Goal: Task Accomplishment & Management: Use online tool/utility

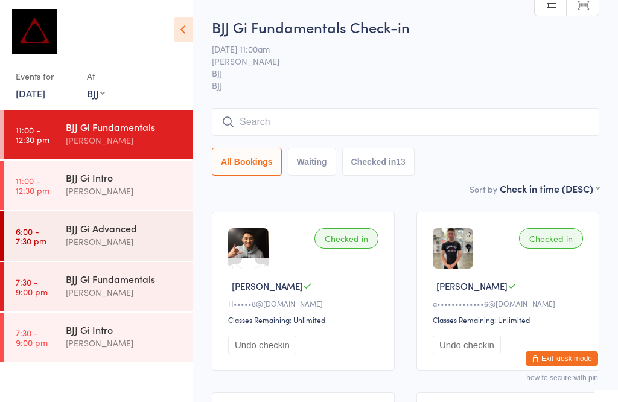
select select "1"
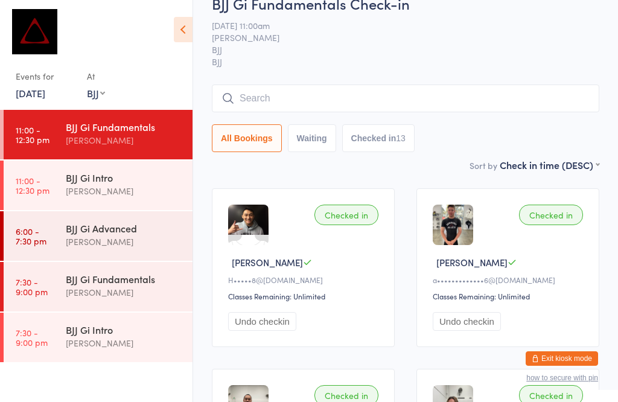
click at [95, 233] on div "BJJ Gi Advanced" at bounding box center [124, 227] width 116 height 13
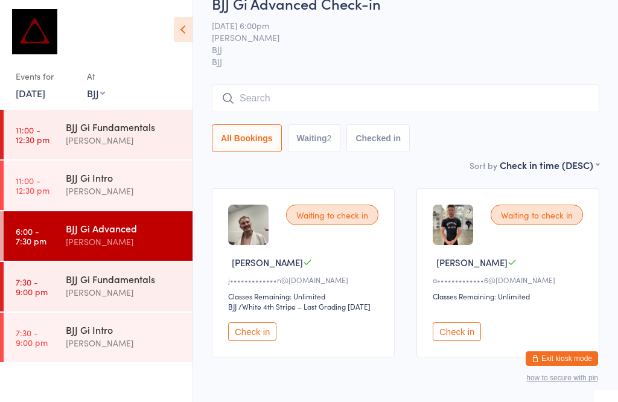
click at [261, 87] on input "search" at bounding box center [405, 98] width 387 height 28
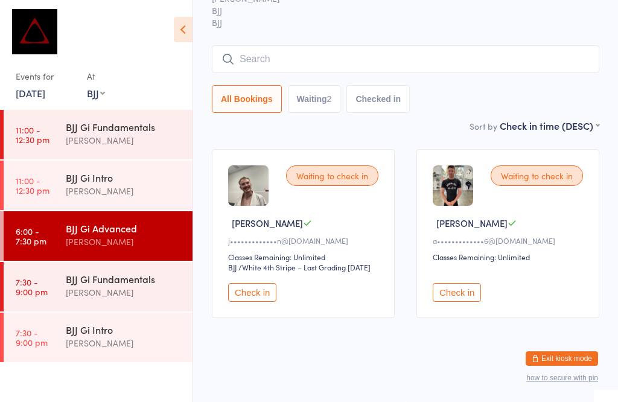
scroll to position [109, 0]
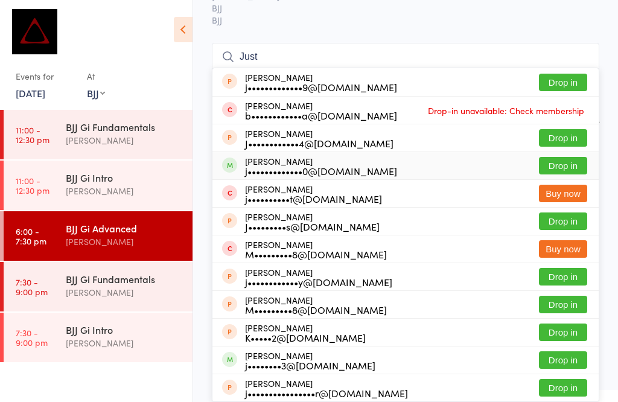
type input "Just"
click at [557, 157] on button "Drop in" at bounding box center [563, 165] width 48 height 17
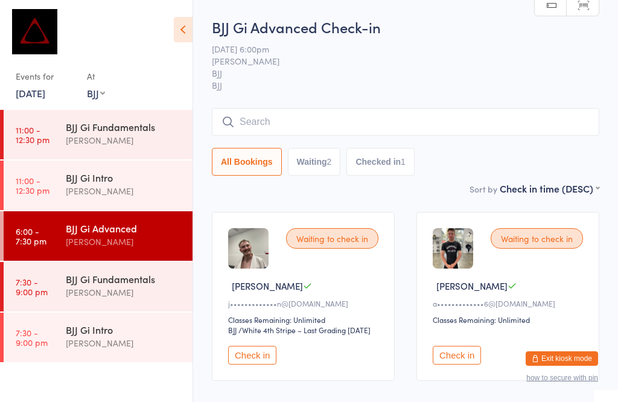
scroll to position [0, 0]
click at [176, 33] on icon at bounding box center [183, 29] width 19 height 25
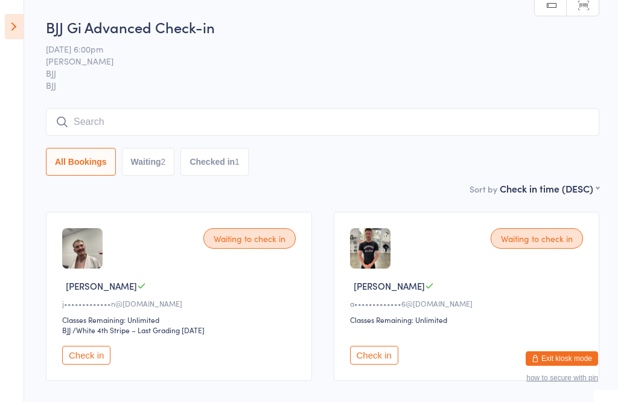
click at [5, 31] on icon at bounding box center [14, 26] width 19 height 25
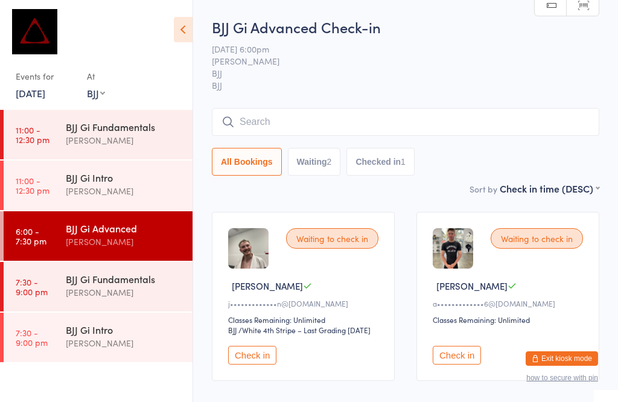
click at [92, 94] on select "Any location MUAY THAI BJJ KIDS BJJ KIDS MUAY THAI" at bounding box center [96, 92] width 18 height 13
select select "0"
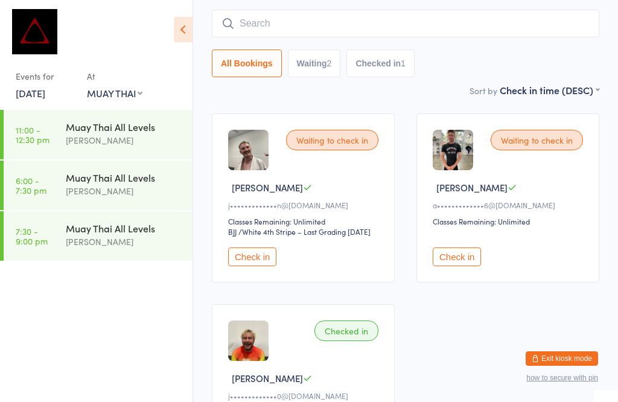
scroll to position [99, 0]
click at [153, 171] on div "Muay Thai All Levels" at bounding box center [124, 177] width 116 height 13
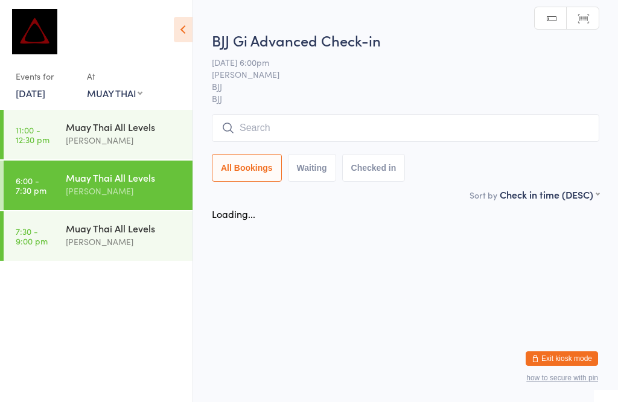
scroll to position [1, 0]
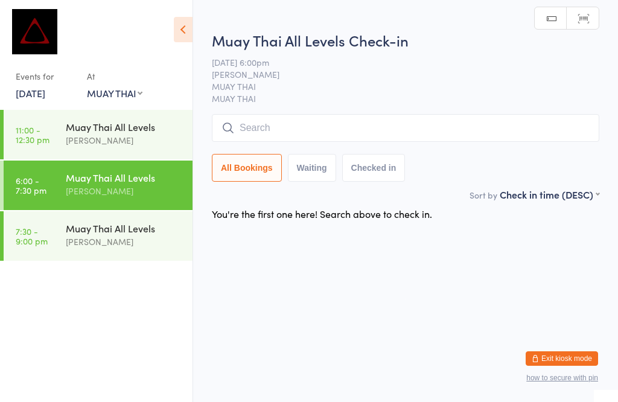
click at [291, 132] on input "search" at bounding box center [405, 128] width 387 height 28
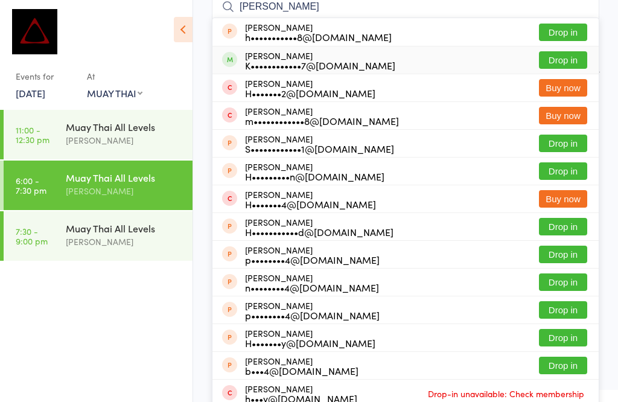
type input "[PERSON_NAME]"
click at [575, 68] on button "Drop in" at bounding box center [563, 59] width 48 height 17
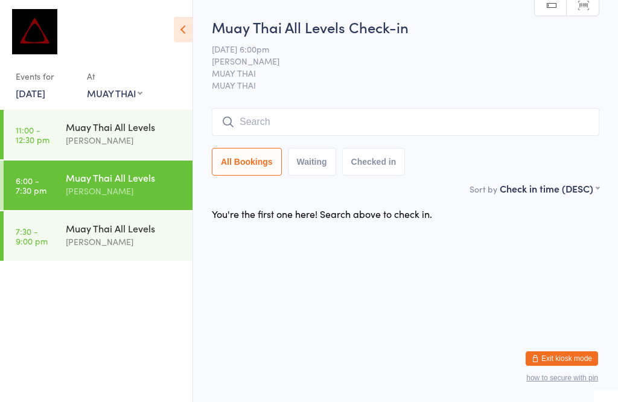
scroll to position [1, 0]
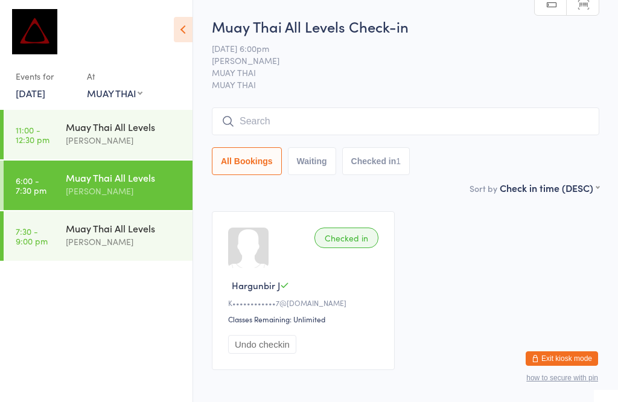
click at [140, 98] on select "Any location MUAY THAI BJJ KIDS BJJ KIDS MUAY THAI" at bounding box center [115, 92] width 56 height 13
select select
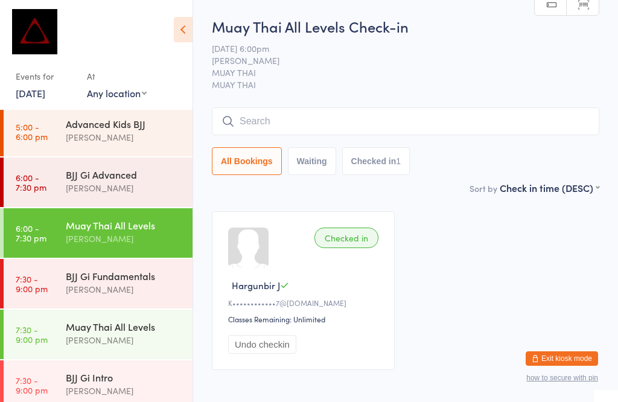
scroll to position [276, 0]
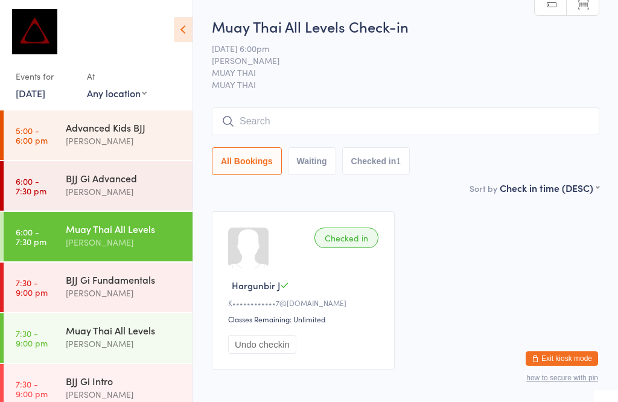
click at [113, 121] on div "Advanced Kids BJJ" at bounding box center [124, 127] width 116 height 13
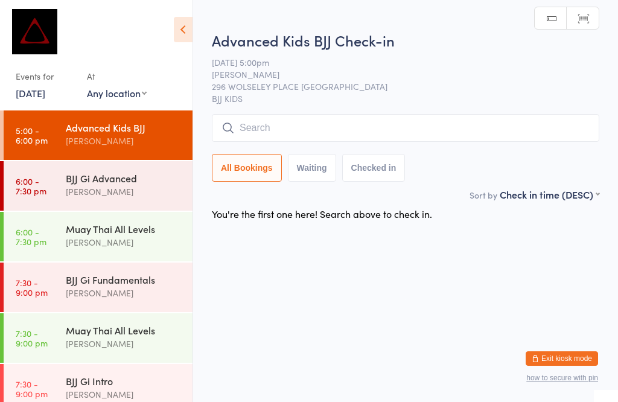
click at [129, 185] on div "[PERSON_NAME]" at bounding box center [124, 192] width 116 height 14
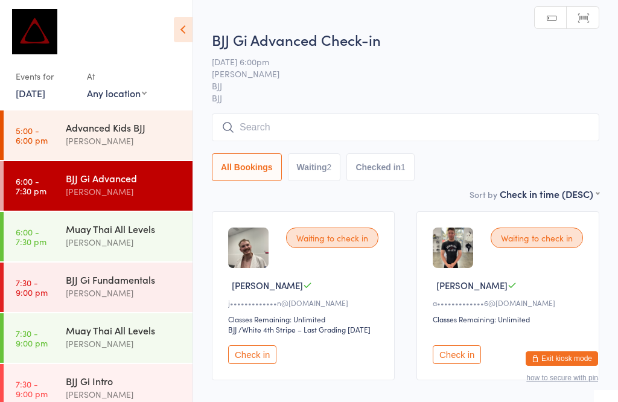
click at [326, 115] on input "search" at bounding box center [405, 127] width 387 height 28
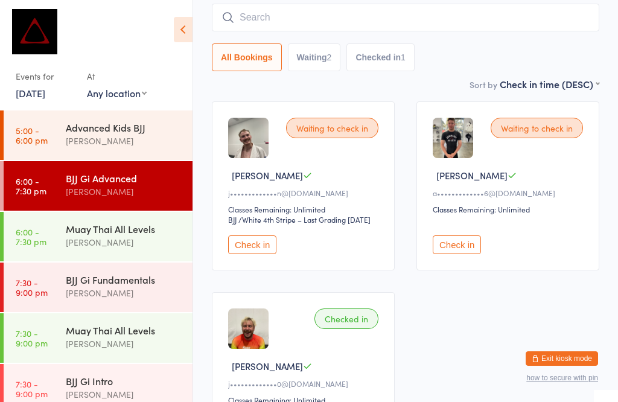
scroll to position [115, 0]
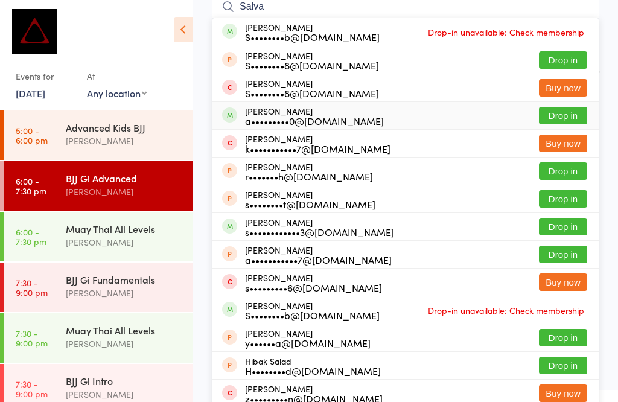
type input "Salva"
click at [565, 112] on button "Drop in" at bounding box center [563, 115] width 48 height 17
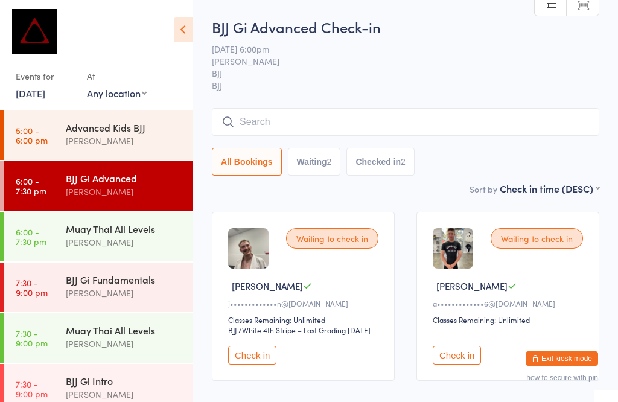
scroll to position [0, 0]
click at [327, 118] on input "search" at bounding box center [405, 122] width 387 height 28
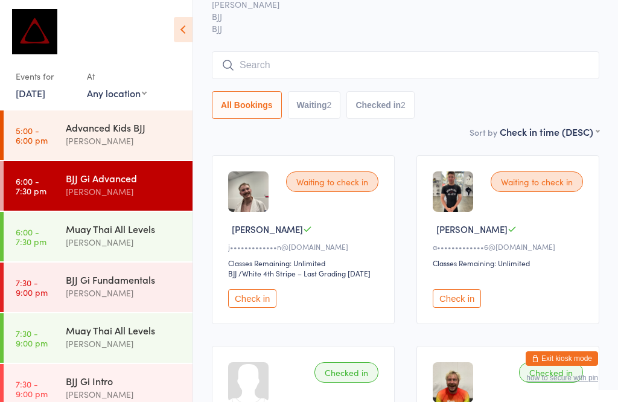
scroll to position [109, 0]
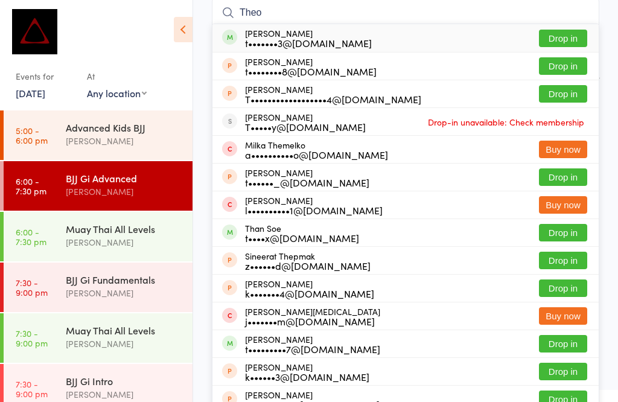
click at [570, 19] on input "Theo" at bounding box center [405, 13] width 387 height 28
type input "Theo"
click at [556, 30] on button "Drop in" at bounding box center [563, 38] width 48 height 17
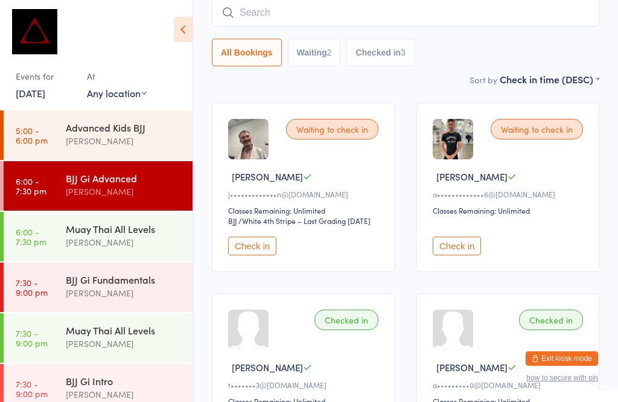
scroll to position [279, 0]
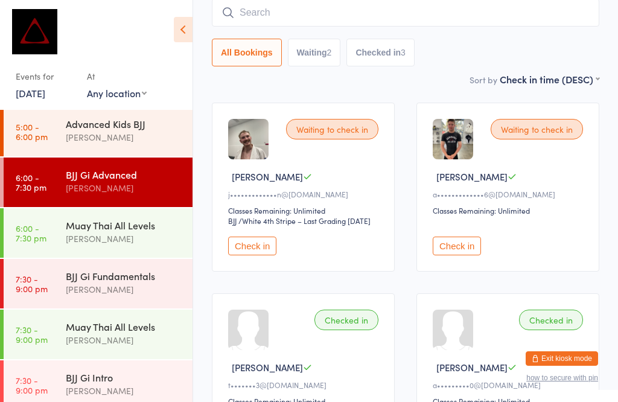
click at [92, 181] on div "[PERSON_NAME]" at bounding box center [124, 188] width 116 height 14
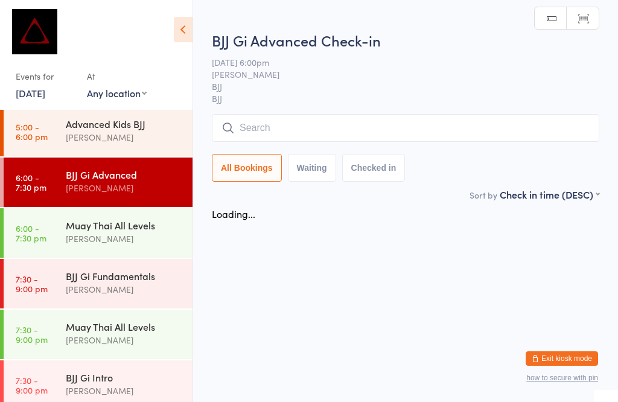
scroll to position [1, 0]
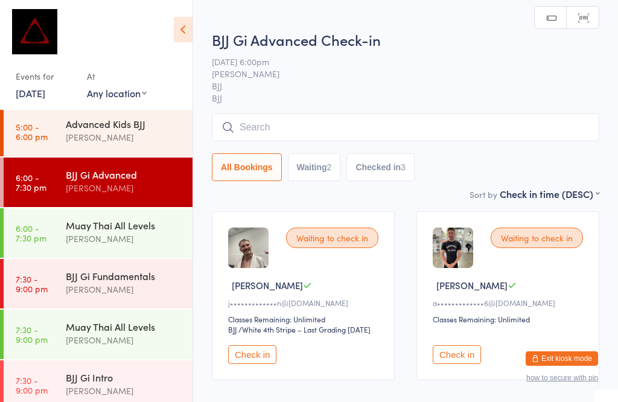
click at [317, 119] on input "search" at bounding box center [405, 127] width 387 height 28
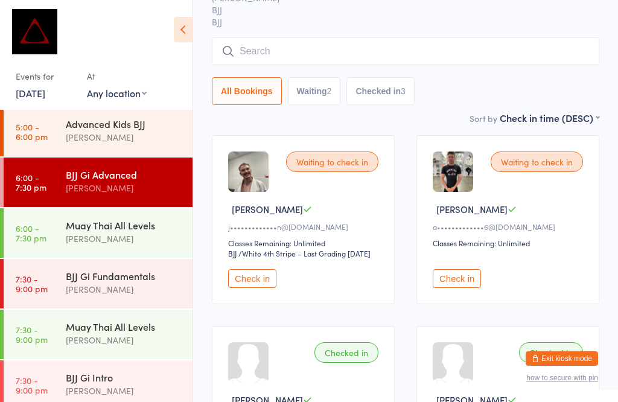
scroll to position [115, 0]
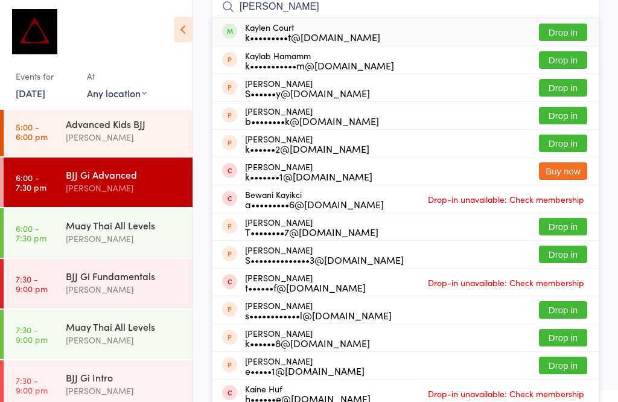
click at [564, 17] on input "[PERSON_NAME]" at bounding box center [405, 7] width 387 height 28
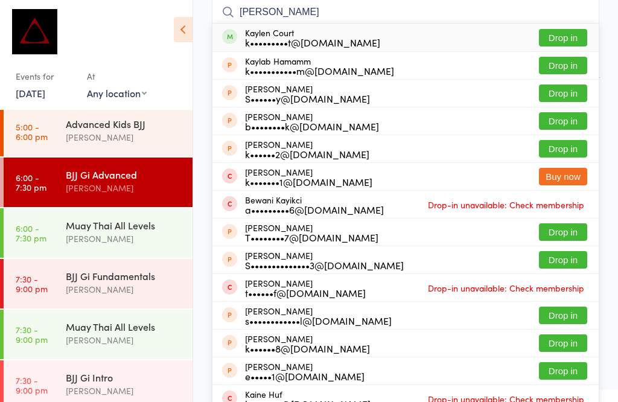
scroll to position [109, 0]
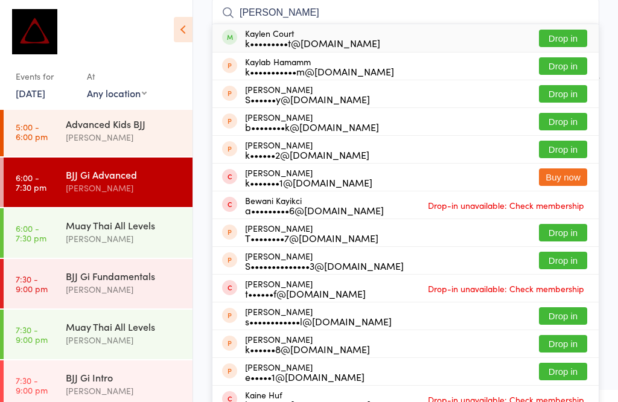
type input "[PERSON_NAME]"
click at [562, 32] on button "Drop in" at bounding box center [563, 38] width 48 height 17
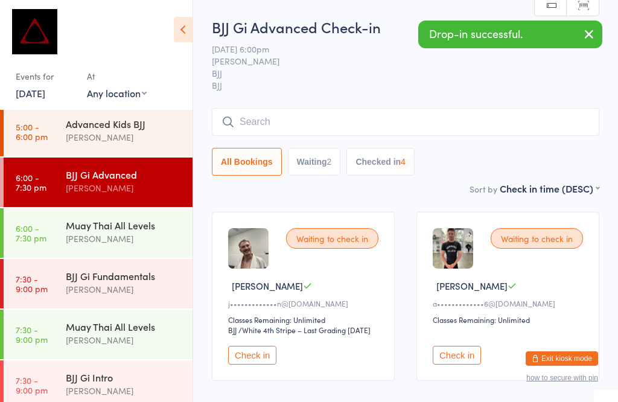
scroll to position [0, 0]
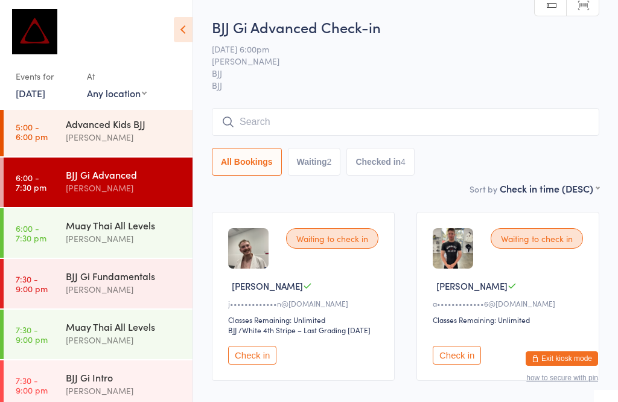
click at [282, 109] on input "search" at bounding box center [405, 122] width 387 height 28
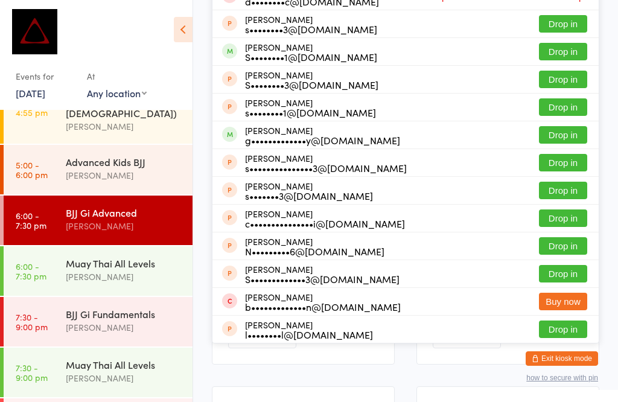
scroll to position [208, 0]
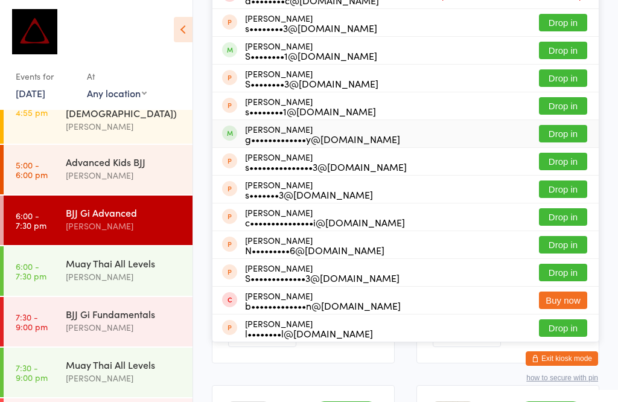
type input "Stef"
click at [570, 129] on button "Drop in" at bounding box center [563, 133] width 48 height 17
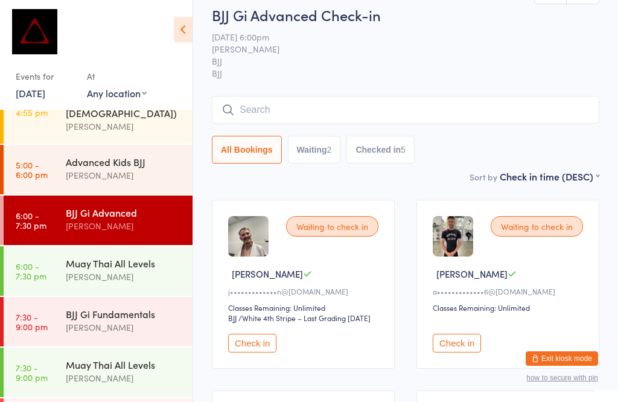
scroll to position [10, 0]
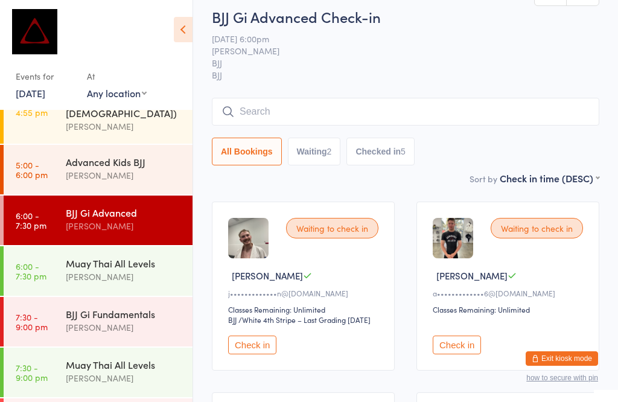
click at [402, 104] on input "search" at bounding box center [405, 112] width 387 height 28
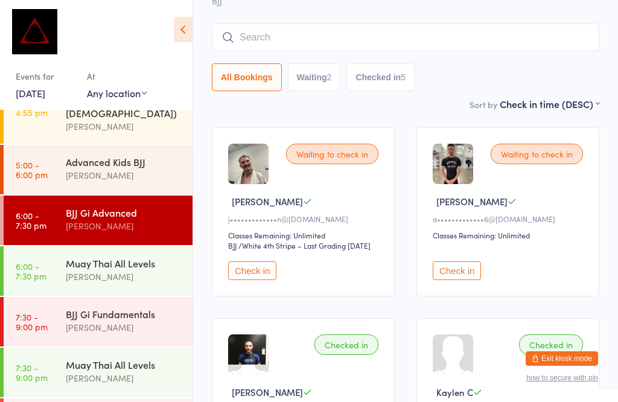
scroll to position [109, 0]
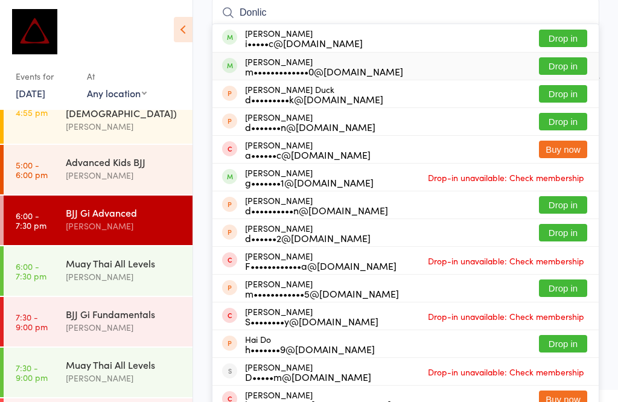
type input "Donlic"
click at [568, 60] on button "Drop in" at bounding box center [563, 65] width 48 height 17
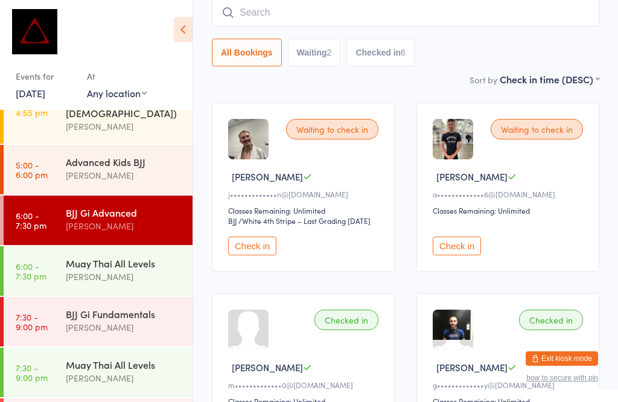
click at [261, 27] on input "search" at bounding box center [405, 13] width 387 height 28
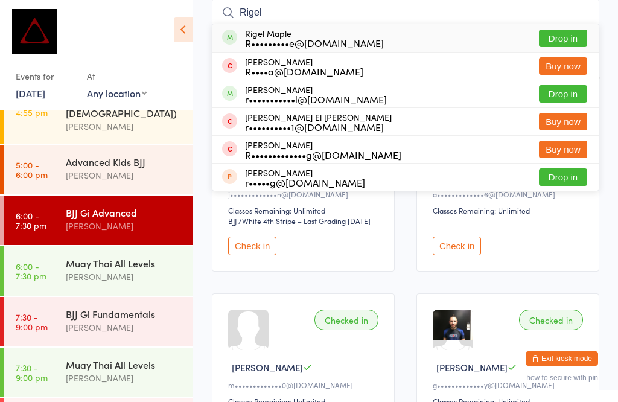
type input "Rigel"
click at [565, 34] on button "Drop in" at bounding box center [563, 38] width 48 height 17
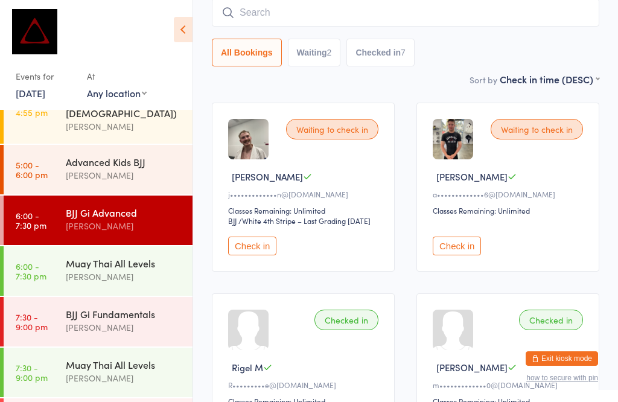
click at [375, 16] on input "search" at bounding box center [405, 13] width 387 height 28
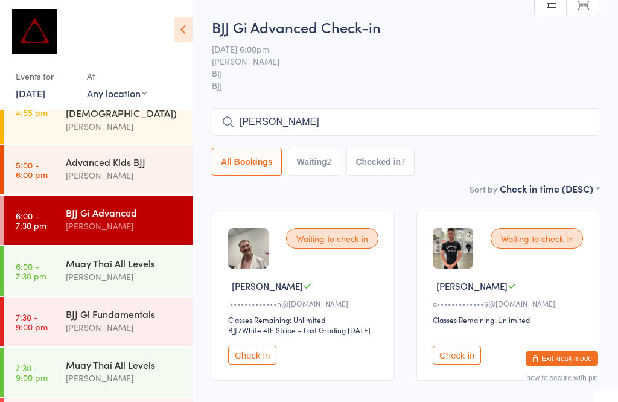
scroll to position [0, 0]
type input "L"
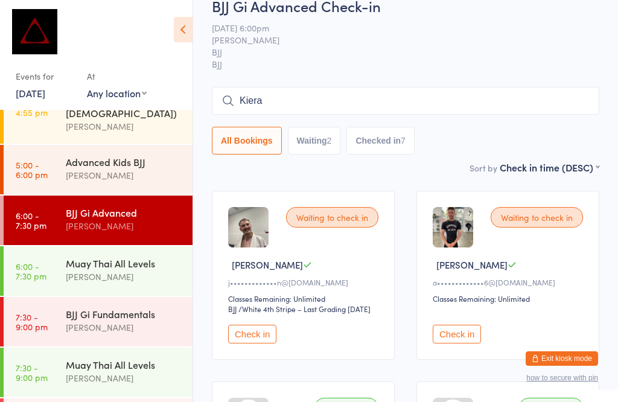
scroll to position [28, 0]
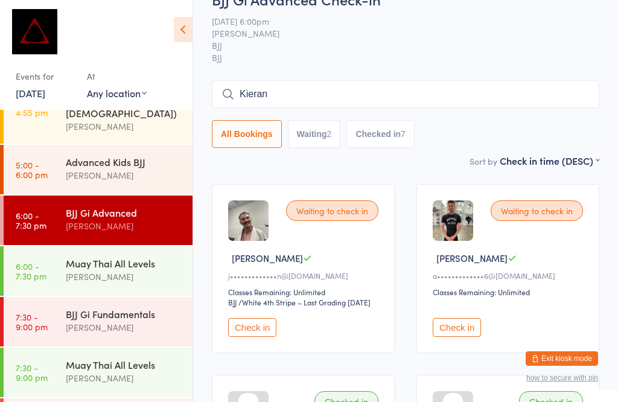
type input "Kieran"
